Goal: Go to known website: Access a specific website the user already knows

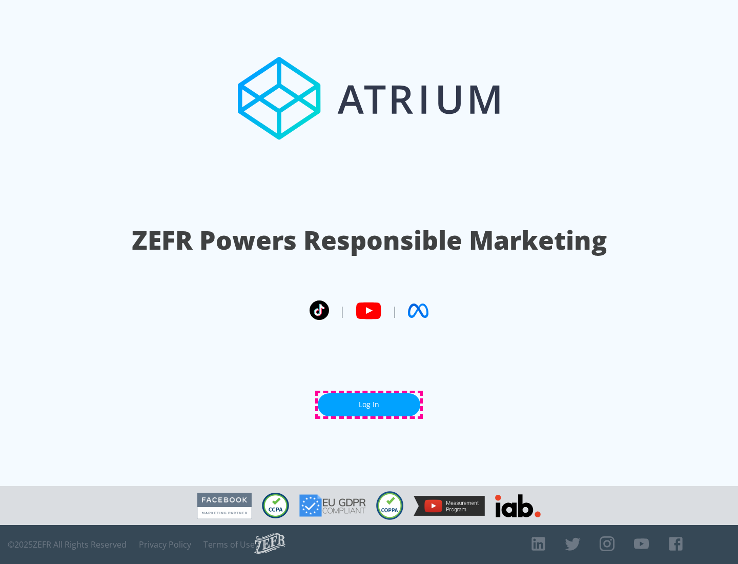
click at [369, 404] on link "Log In" at bounding box center [369, 404] width 103 height 23
